Goal: Transaction & Acquisition: Purchase product/service

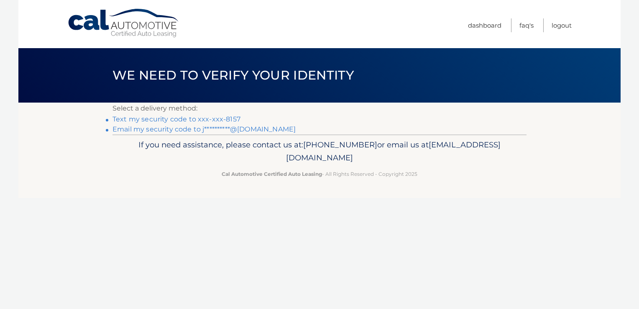
click at [188, 120] on link "Text my security code to xxx-xxx-8157" at bounding box center [177, 119] width 128 height 8
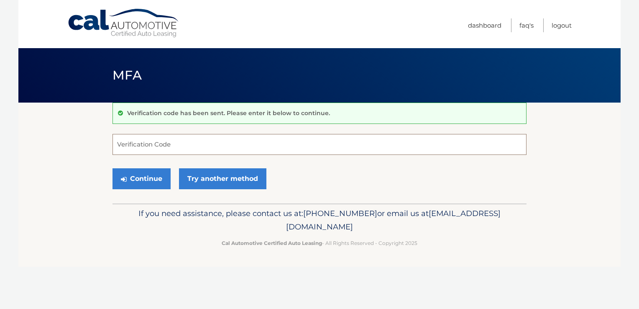
click at [151, 148] on input "Verification Code" at bounding box center [320, 144] width 414 height 21
type input "721233"
click at [143, 180] on button "Continue" at bounding box center [142, 178] width 58 height 21
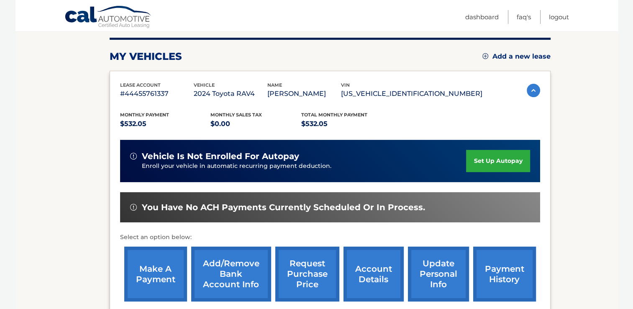
scroll to position [107, 0]
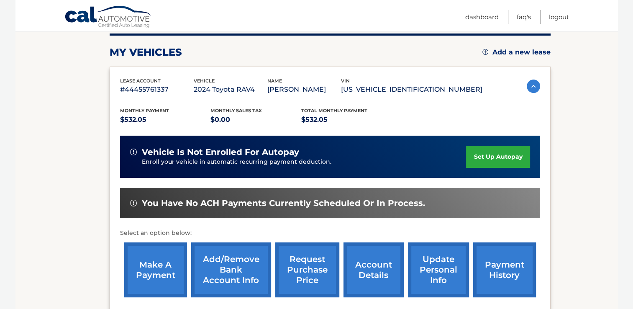
click at [152, 258] on link "make a payment" at bounding box center [155, 269] width 63 height 55
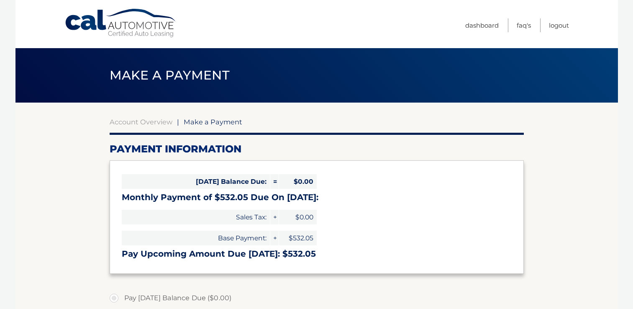
select select "ZjYxYWU0ODMtMzhkMy00MzZjLWE0ZTAtYmNmOTA4MDU3YjQx"
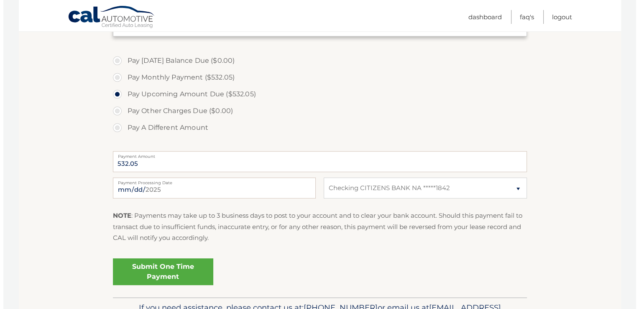
scroll to position [241, 0]
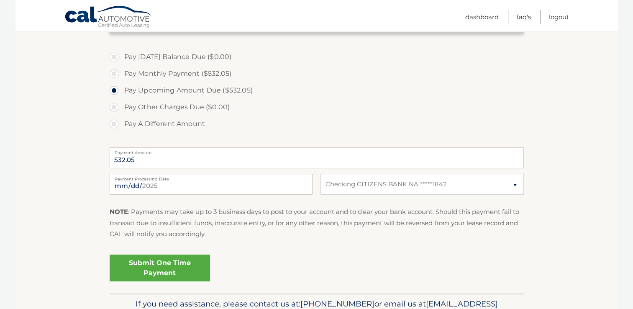
click at [169, 258] on link "Submit One Time Payment" at bounding box center [160, 267] width 100 height 27
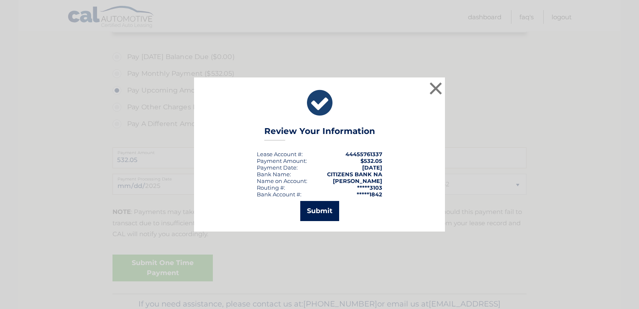
click at [307, 213] on button "Submit" at bounding box center [319, 211] width 39 height 20
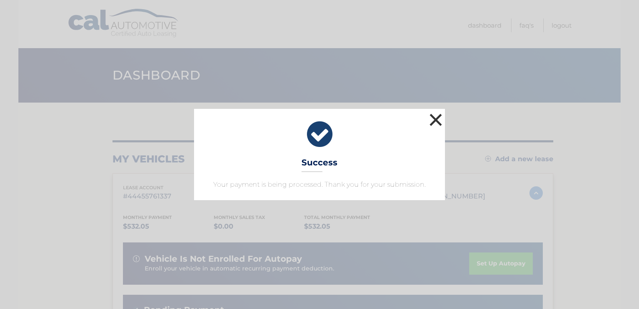
click at [437, 119] on button "×" at bounding box center [435, 119] width 17 height 17
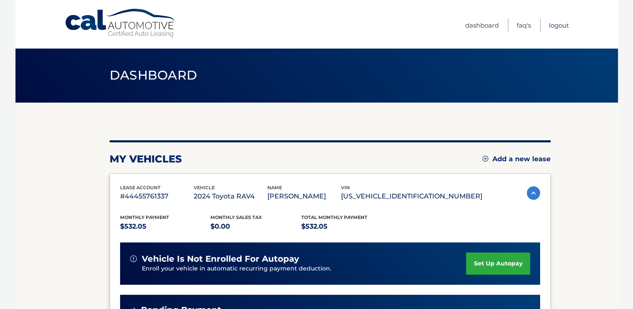
click at [560, 26] on link "Logout" at bounding box center [559, 25] width 20 height 14
